Goal: Check status

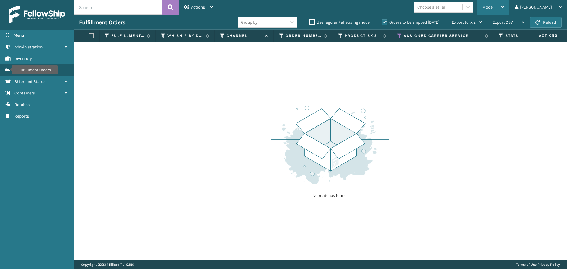
click at [493, 7] on span "Mode" at bounding box center [487, 7] width 10 height 5
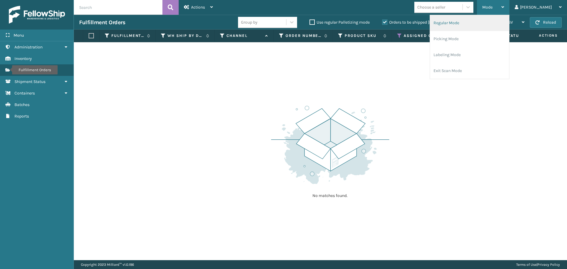
click at [493, 24] on li "Regular Mode" at bounding box center [469, 23] width 79 height 16
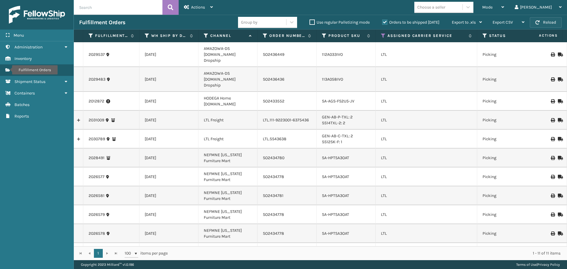
click at [550, 23] on button "Reload" at bounding box center [546, 22] width 32 height 11
drag, startPoint x: 104, startPoint y: 110, endPoint x: 82, endPoint y: 108, distance: 22.5
click at [82, 111] on tr "2031009 [DATE] LTL Freight LTL.111-9223001-6375436 GEN-AB-P-TXL: 2 SS14TXL-2: 2…" at bounding box center [543, 120] width 939 height 19
copy tr "2031009"
drag, startPoint x: 105, startPoint y: 129, endPoint x: 83, endPoint y: 129, distance: 22.5
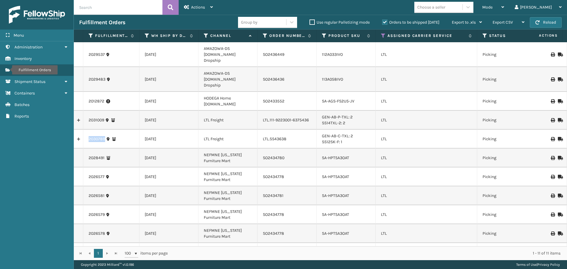
click at [83, 130] on tr "2030789 [DATE] LTL Freight LTL.SS43638 GEN-AB-C-TXL: 2 SS12SK-F: 1 LTL Picking …" at bounding box center [543, 139] width 939 height 19
copy tr "2030789"
click at [548, 25] on button "Reload" at bounding box center [546, 22] width 32 height 11
